Goal: Task Accomplishment & Management: Manage account settings

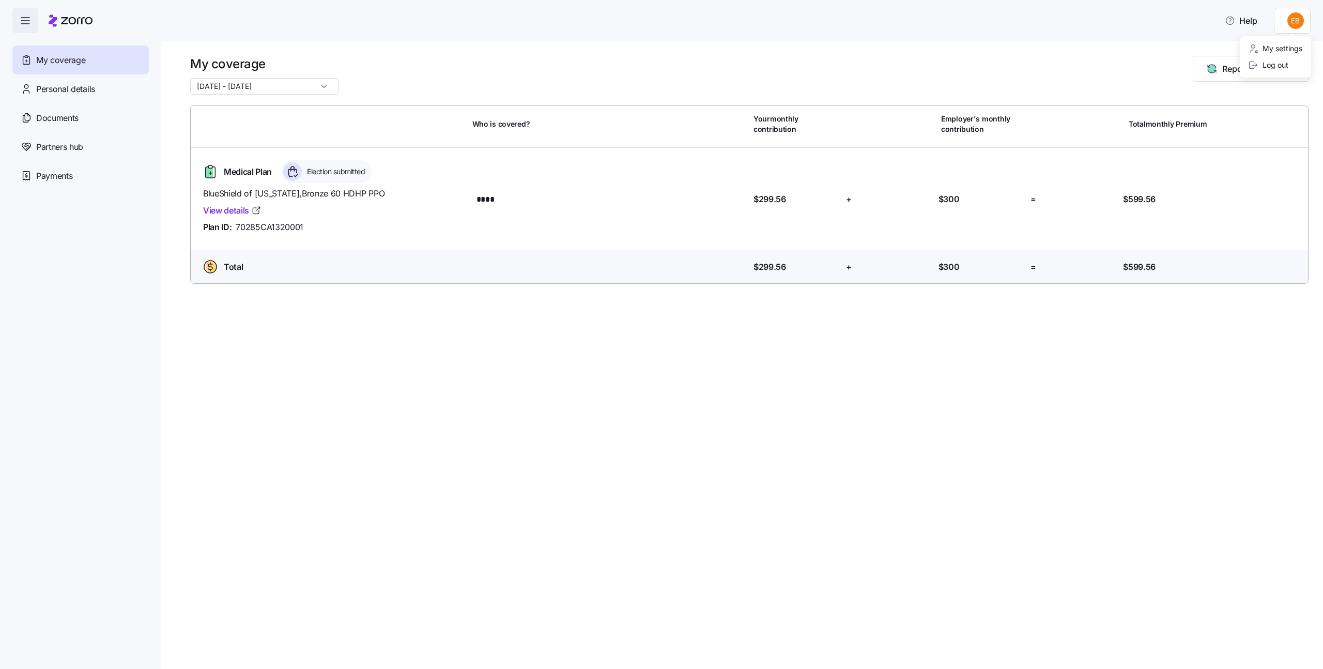
click at [1297, 23] on html "Help My coverage Personal details Documents Partners hub Payments My coverage 1…" at bounding box center [661, 331] width 1323 height 662
click at [1282, 60] on div "Log out" at bounding box center [1268, 64] width 40 height 11
